Goal: Task Accomplishment & Management: Use online tool/utility

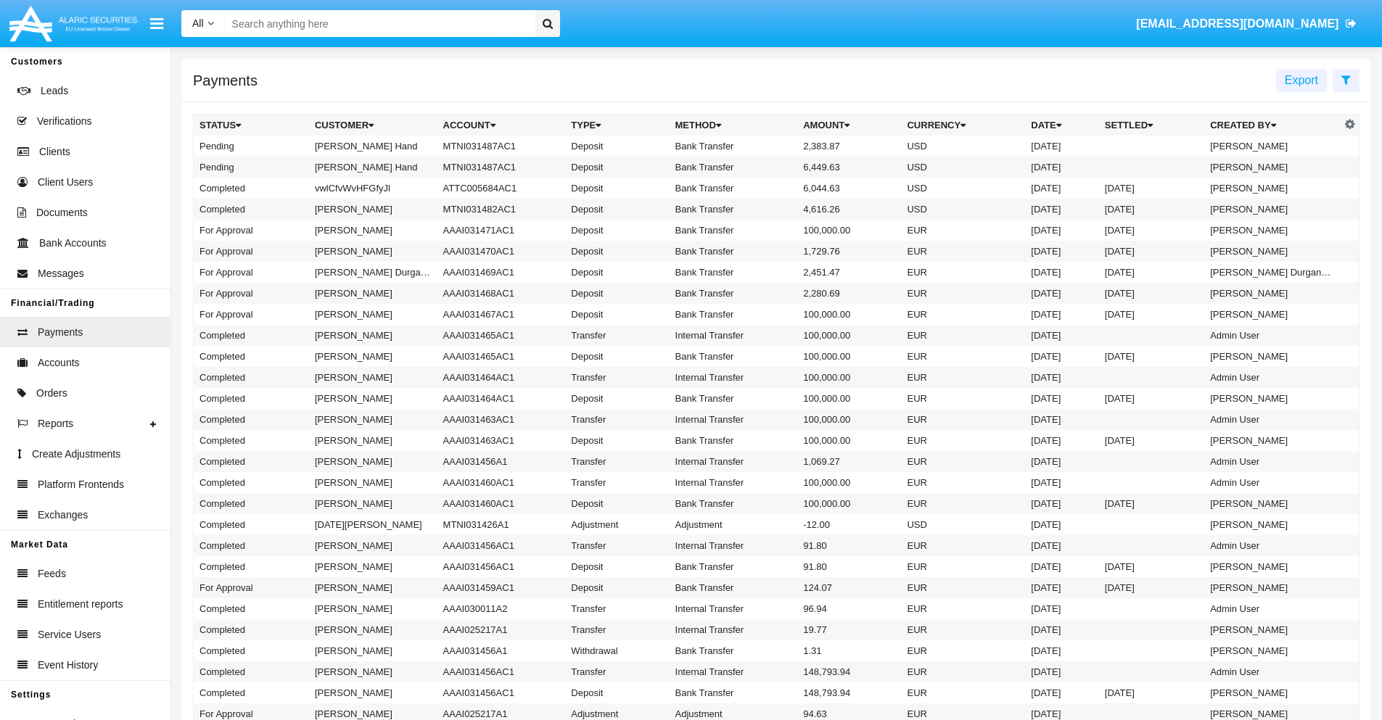
click at [1346, 79] on icon at bounding box center [1346, 80] width 9 height 12
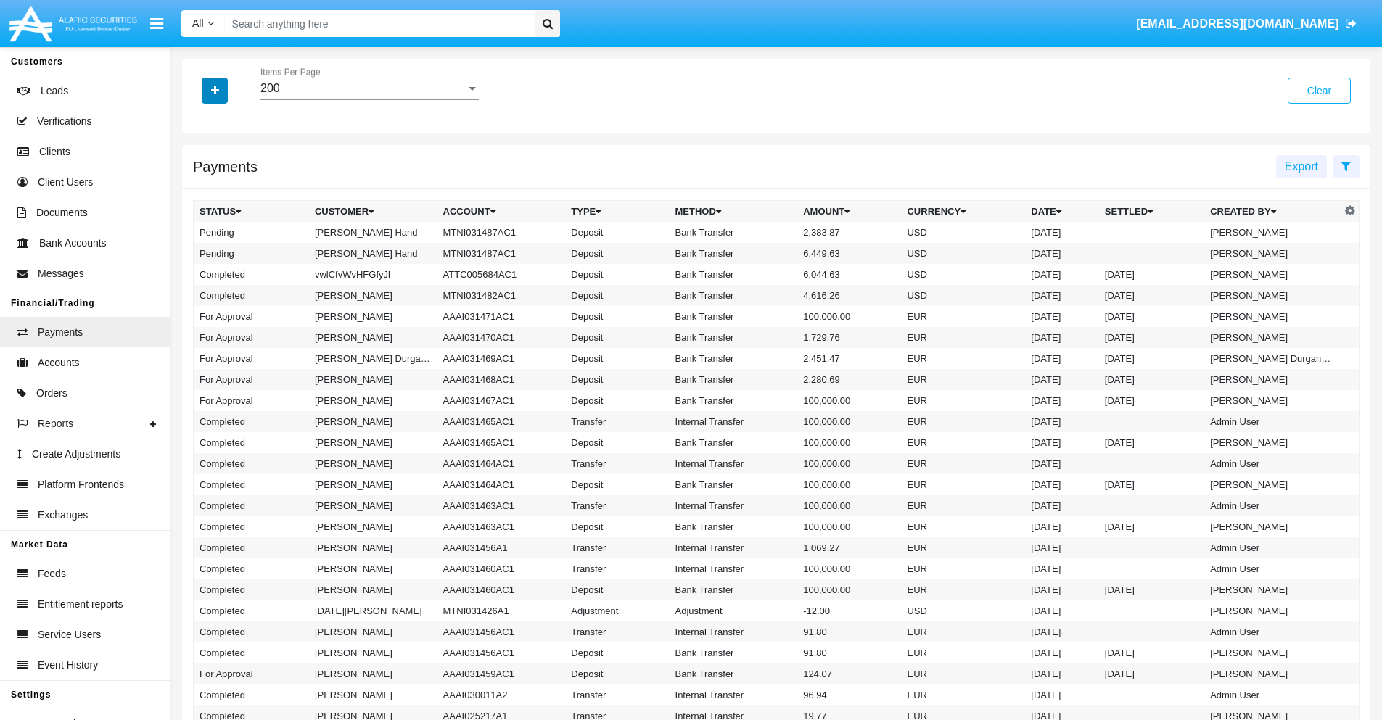
click at [215, 90] on icon "button" at bounding box center [215, 91] width 8 height 10
click at [227, 120] on span "Status" at bounding box center [227, 120] width 33 height 17
click at [200, 126] on input "Status" at bounding box center [199, 126] width 1 height 1
checkbox input "true"
click at [215, 90] on icon "button" at bounding box center [215, 91] width 8 height 10
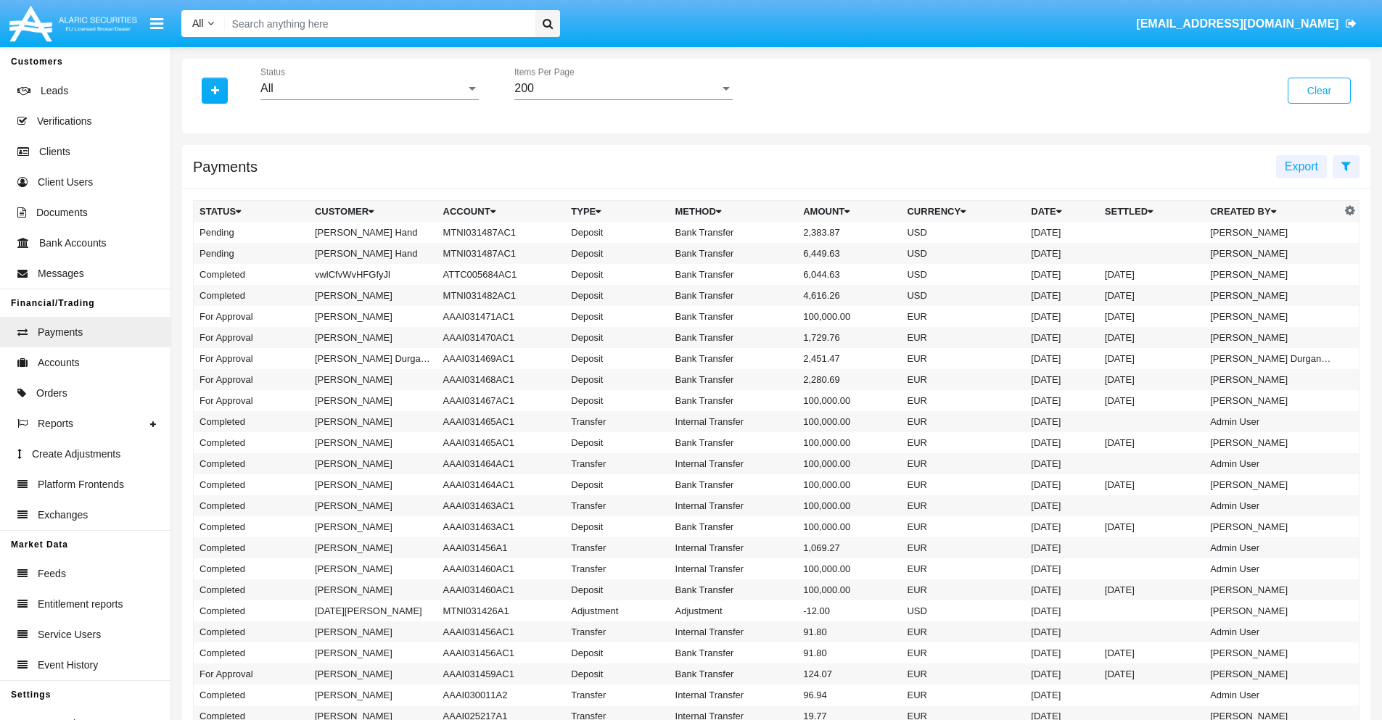
click at [369, 89] on div "All" at bounding box center [362, 88] width 205 height 13
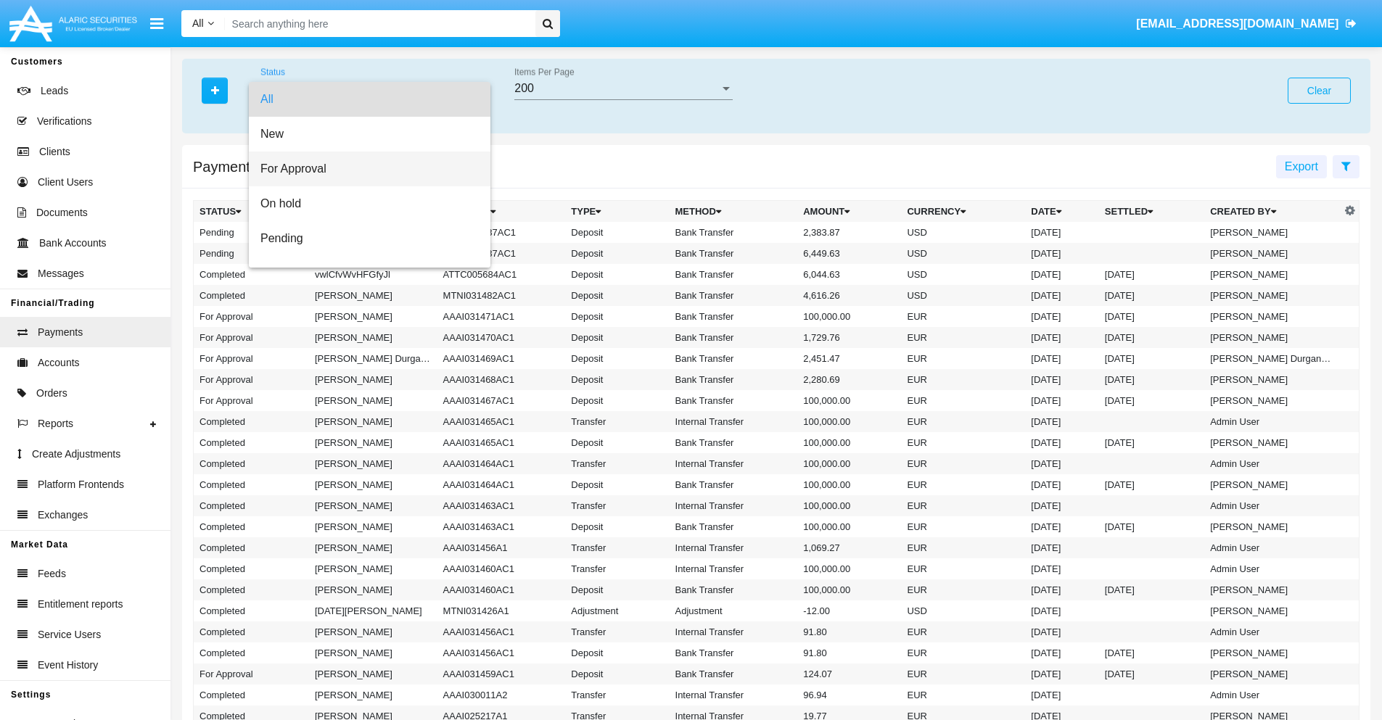
click at [364, 169] on span "For Approval" at bounding box center [369, 169] width 218 height 35
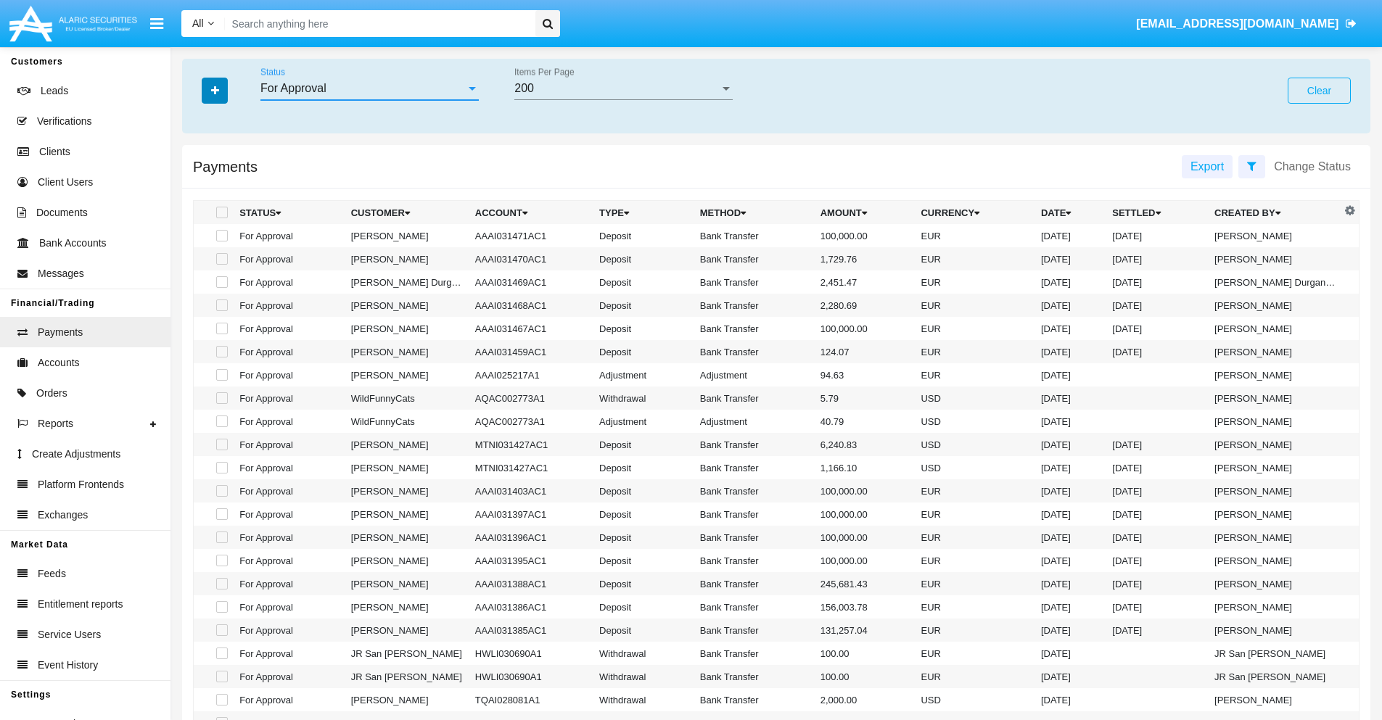
click at [215, 90] on icon "button" at bounding box center [215, 91] width 8 height 10
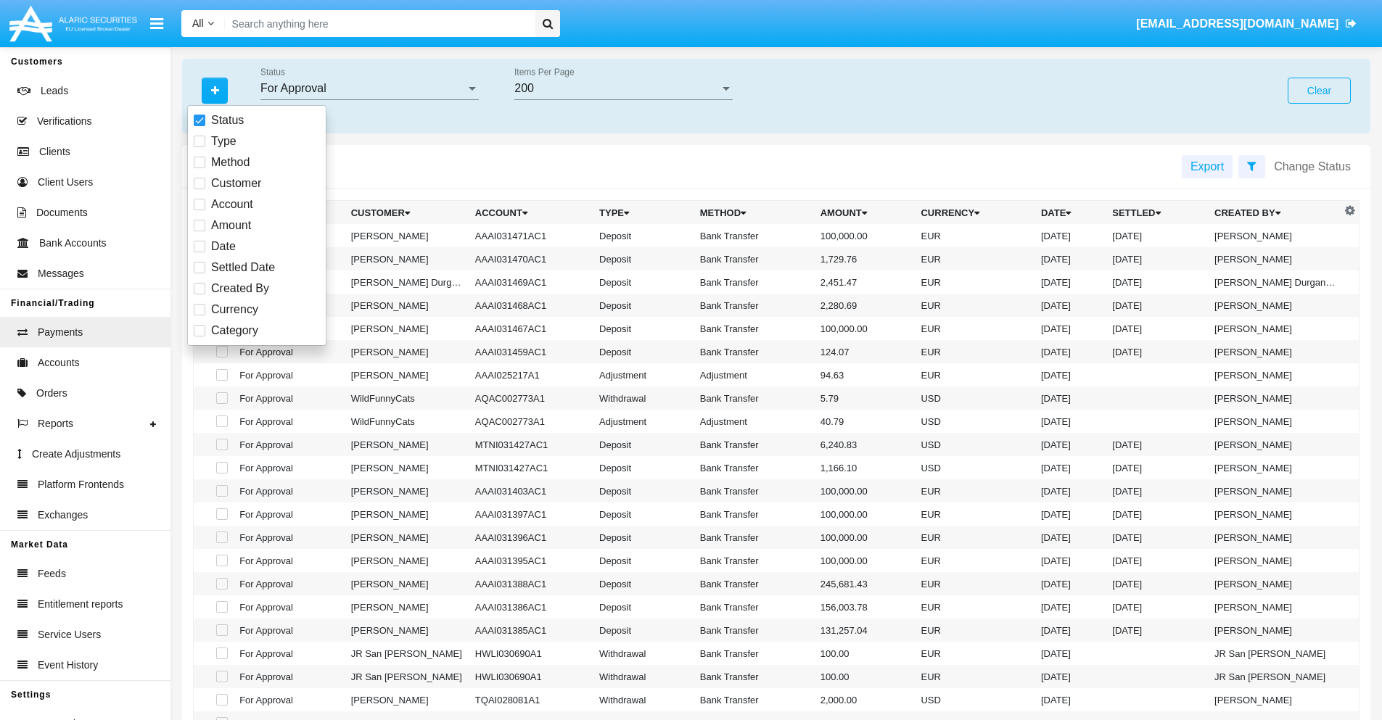
click at [234, 310] on span "Currency" at bounding box center [234, 309] width 47 height 17
click at [200, 316] on input "Currency" at bounding box center [199, 316] width 1 height 1
checkbox input "true"
click at [215, 90] on icon "button" at bounding box center [215, 91] width 8 height 10
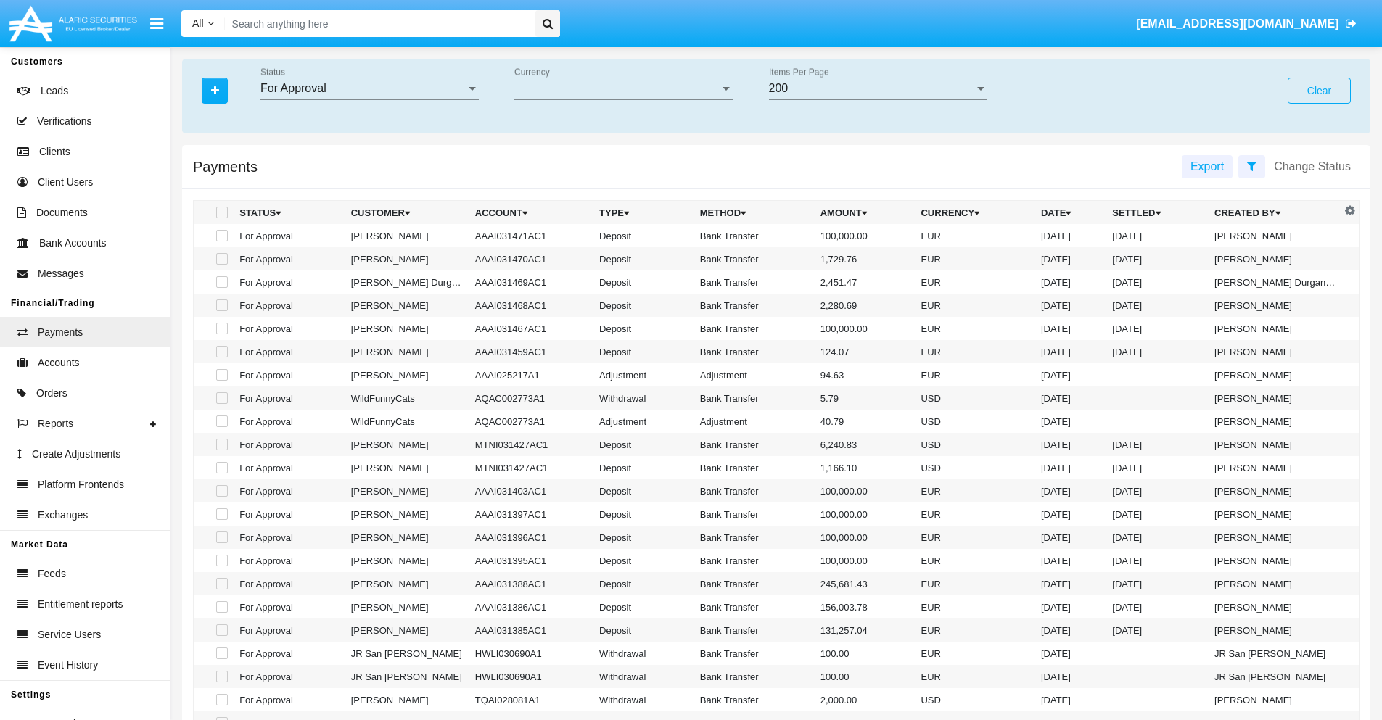
click at [623, 89] on span "Currency" at bounding box center [616, 88] width 205 height 13
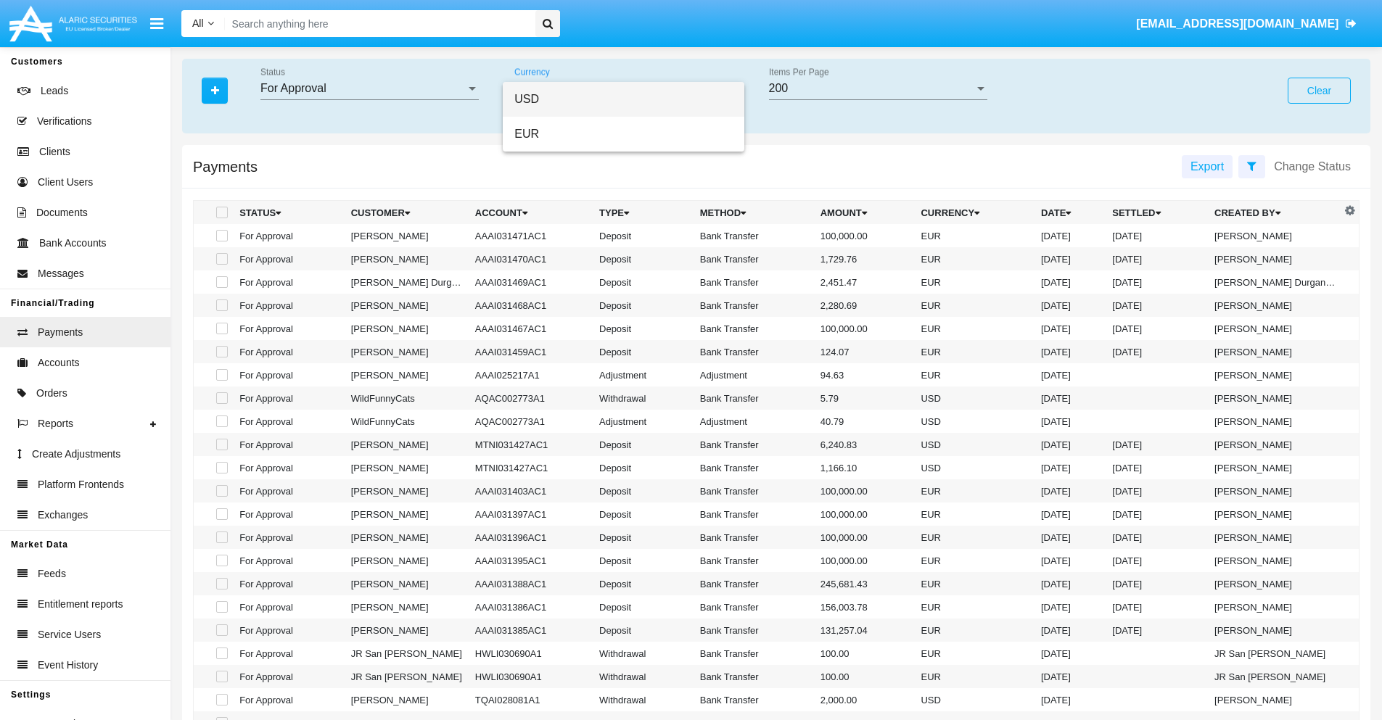
click at [623, 99] on span "USD" at bounding box center [623, 99] width 218 height 35
